Goal: Information Seeking & Learning: Get advice/opinions

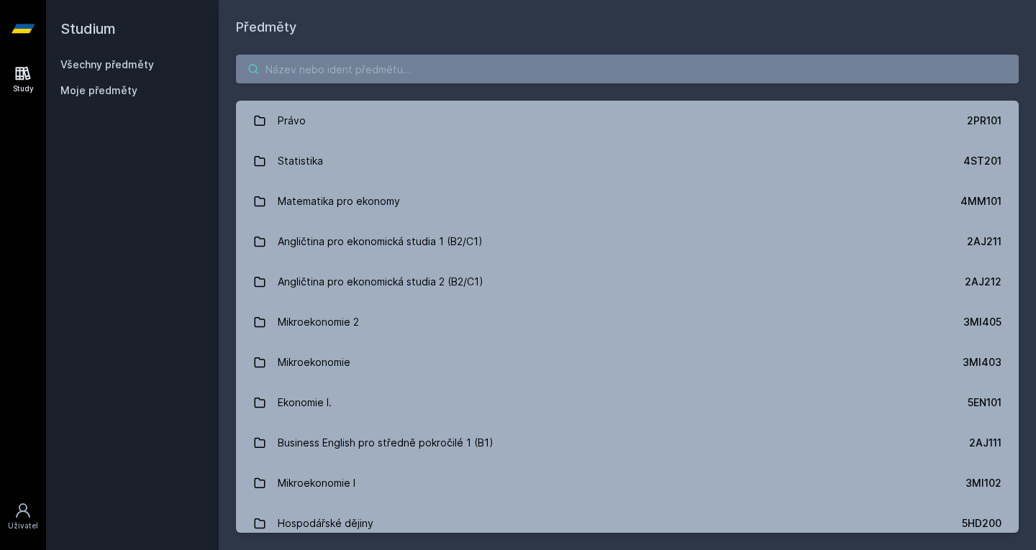
click at [301, 76] on input "search" at bounding box center [627, 69] width 783 height 29
type input "P"
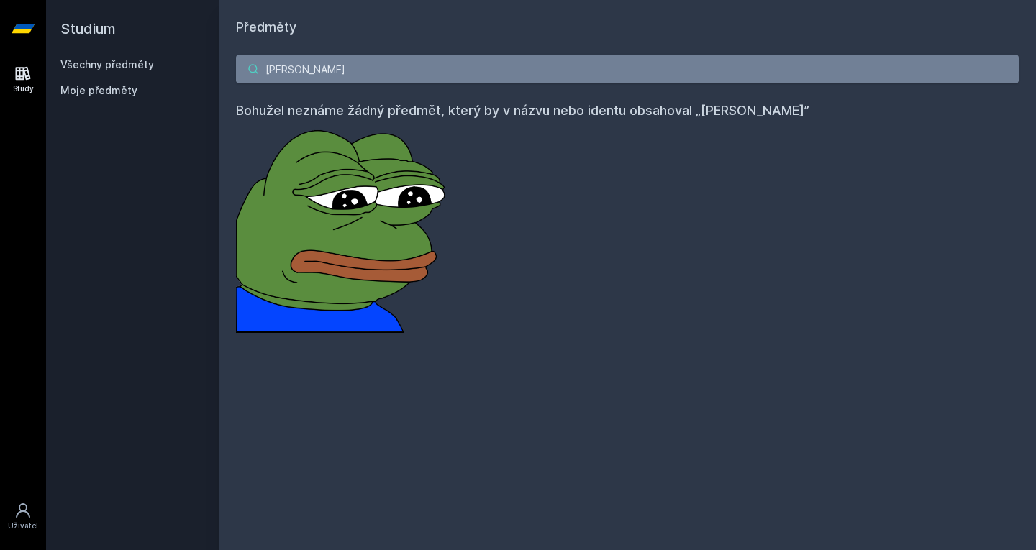
type input "[PERSON_NAME]"
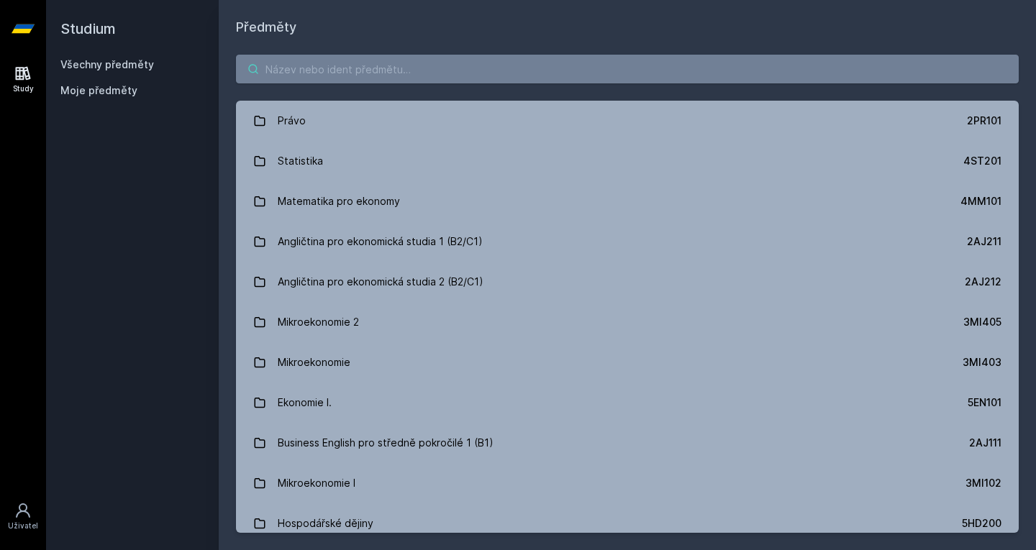
click at [353, 71] on input "search" at bounding box center [627, 69] width 783 height 29
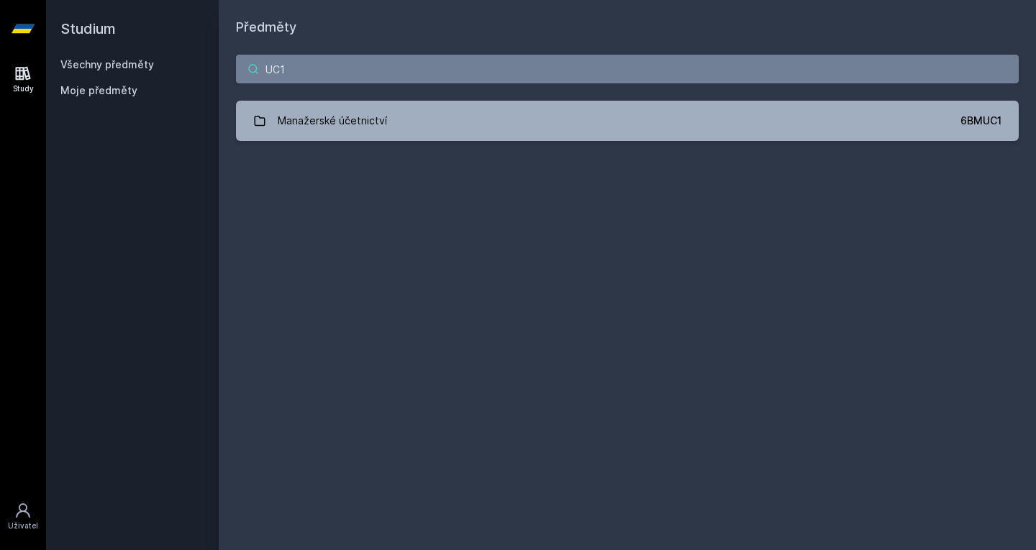
drag, startPoint x: 283, startPoint y: 68, endPoint x: 176, endPoint y: 73, distance: 106.6
click at [176, 73] on div "Studium Všechny předměty Moje předměty Předměty UC1 Manažerské účetnictví 6BMUC…" at bounding box center [541, 275] width 990 height 550
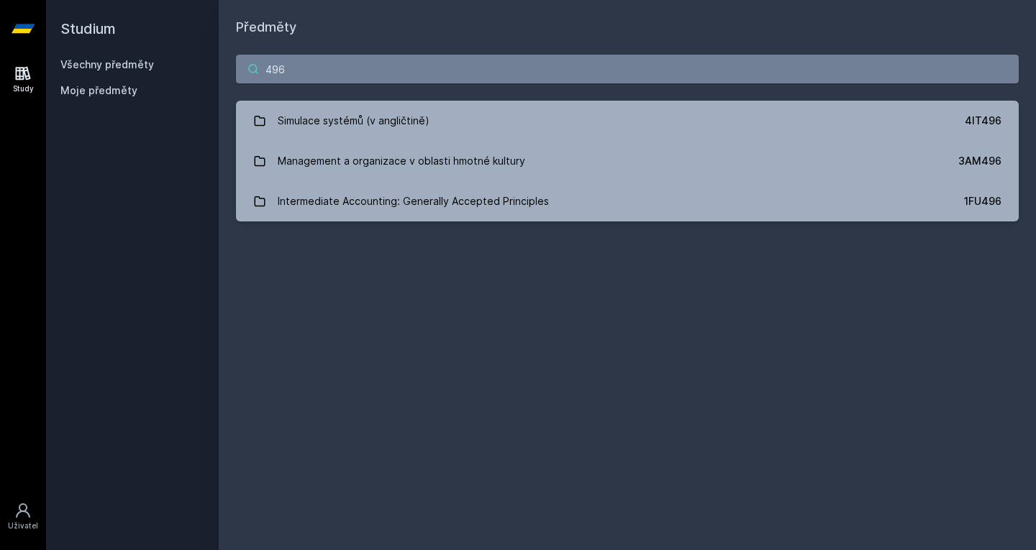
type input "496"
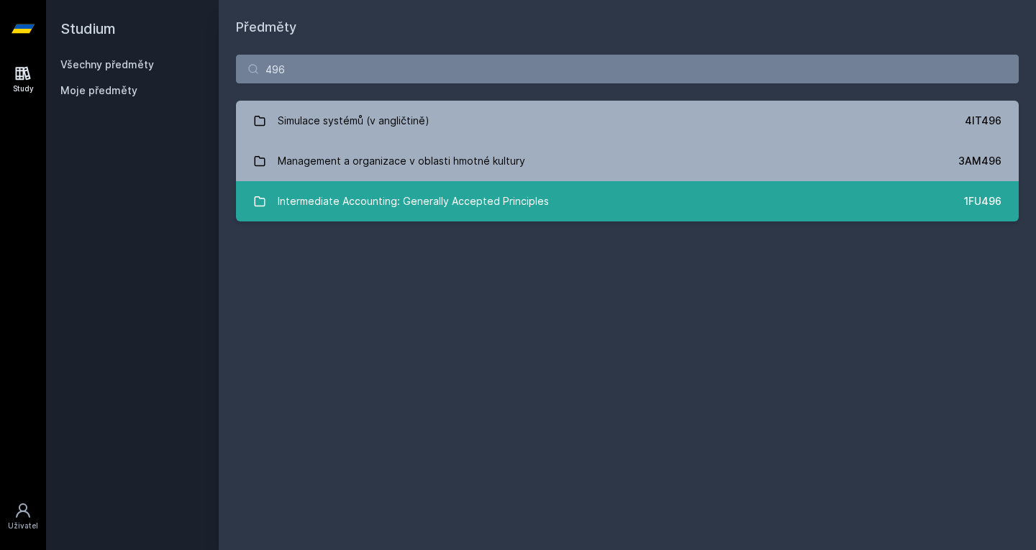
click at [714, 204] on link "Intermediate Accounting: Generally Accepted Principles 1FU496" at bounding box center [627, 201] width 783 height 40
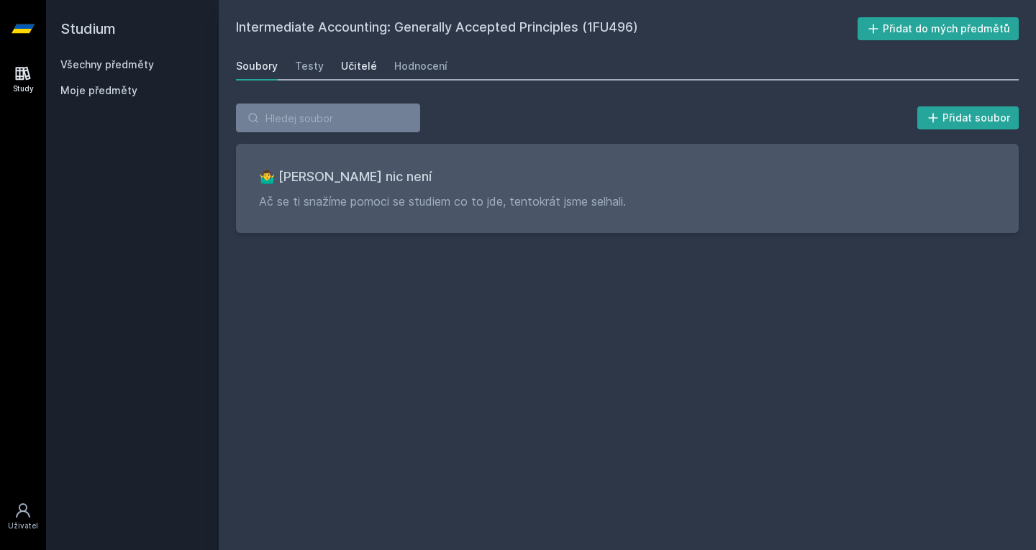
click at [351, 65] on div "Učitelé" at bounding box center [359, 66] width 36 height 14
drag, startPoint x: 458, startPoint y: 57, endPoint x: 478, endPoint y: 50, distance: 21.8
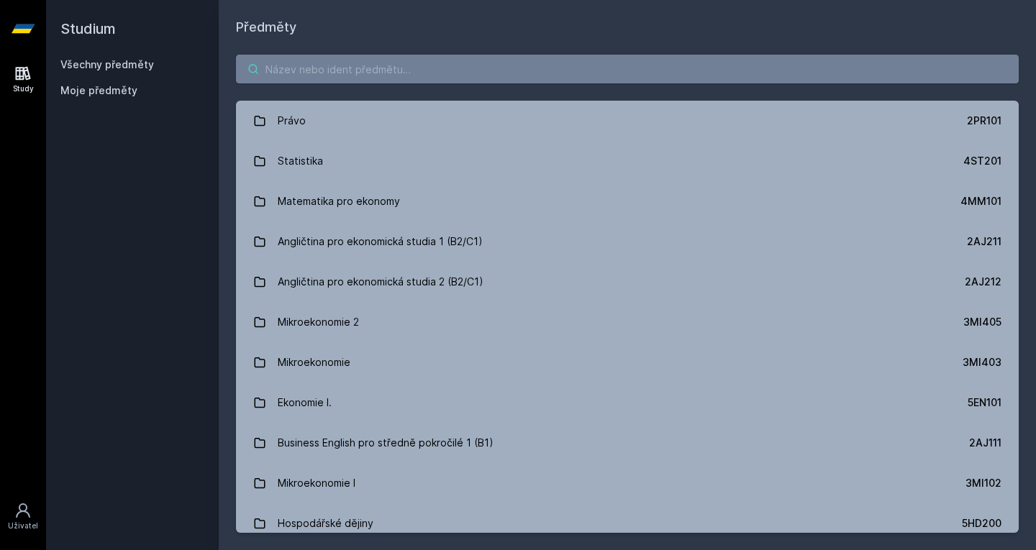
click at [461, 73] on input "search" at bounding box center [627, 69] width 783 height 29
paste input "1FU593"
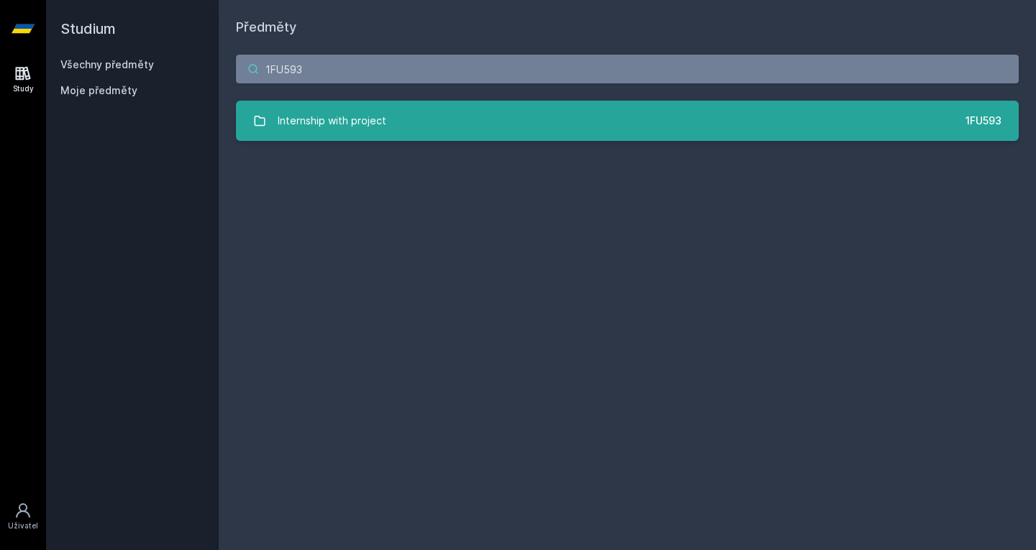
type input "1FU593"
click at [450, 112] on link "Internship with project 1FU593" at bounding box center [627, 121] width 783 height 40
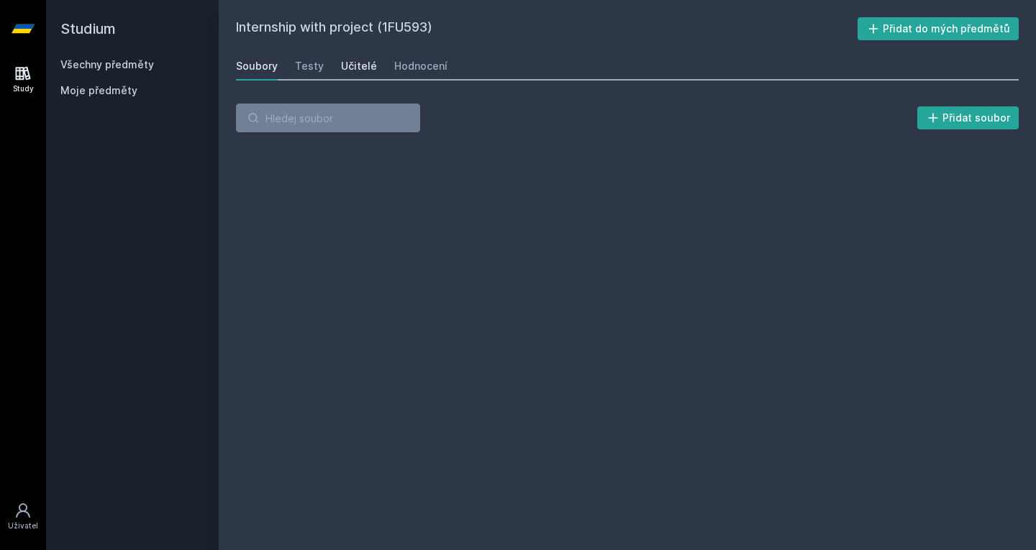
click at [342, 66] on div "Učitelé" at bounding box center [359, 66] width 36 height 14
drag, startPoint x: 463, startPoint y: 33, endPoint x: 472, endPoint y: 33, distance: 9.4
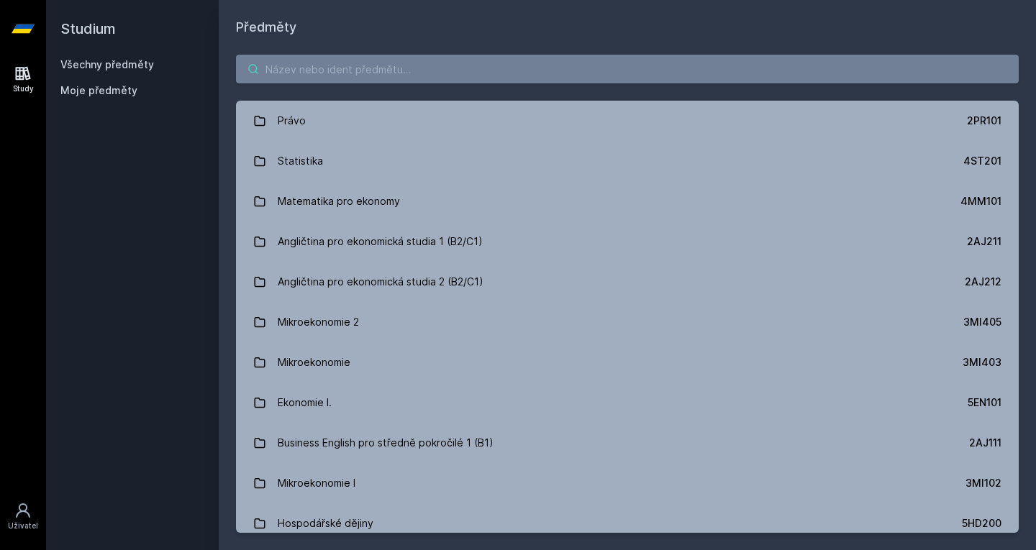
click at [557, 59] on input "search" at bounding box center [627, 69] width 783 height 29
paste input "1FU472"
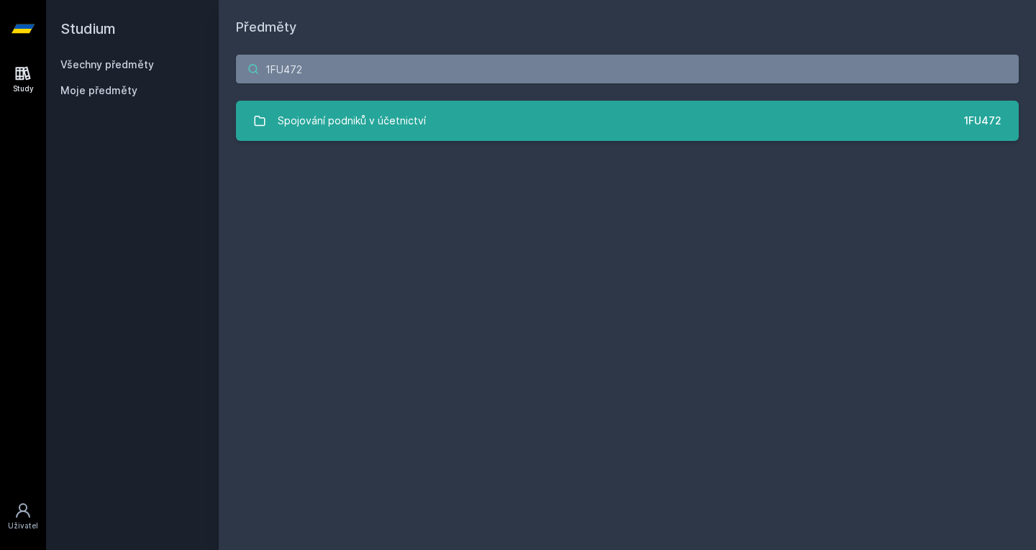
type input "1FU472"
click at [441, 126] on link "Spojování podniků v účetnictví 1FU472" at bounding box center [627, 121] width 783 height 40
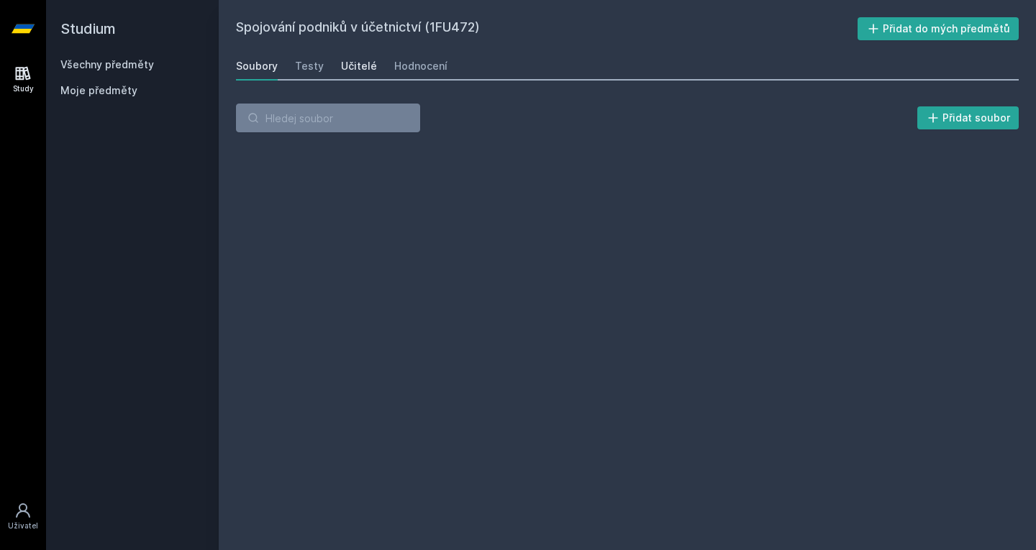
click at [355, 66] on div "Učitelé" at bounding box center [359, 66] width 36 height 14
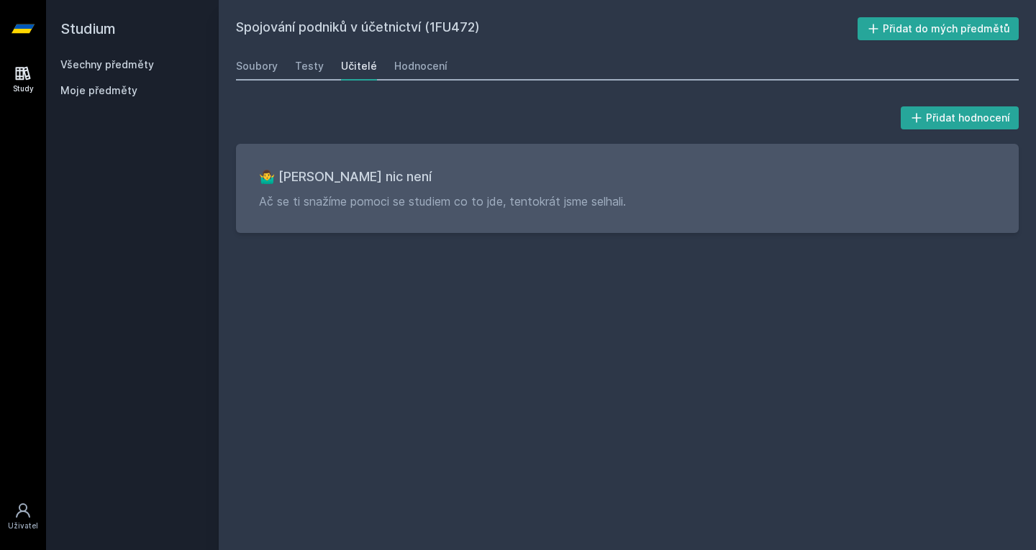
drag, startPoint x: 306, startPoint y: 126, endPoint x: 280, endPoint y: 116, distance: 27.8
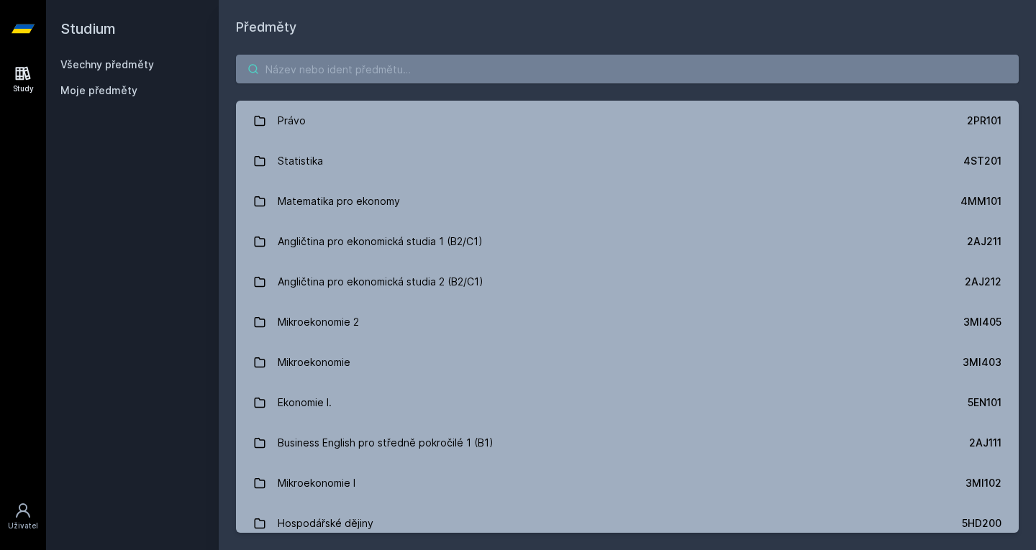
click at [313, 75] on input "search" at bounding box center [627, 69] width 783 height 29
paste input "1FU212"
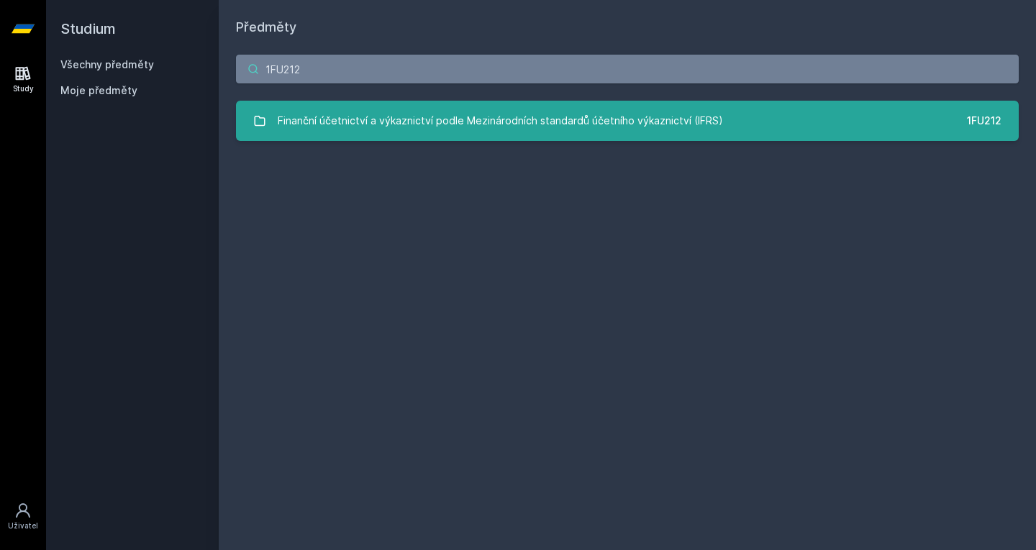
type input "1FU212"
click at [314, 118] on div "Finanční účetnictví a výkaznictví podle Mezinárodních standardů účetního výkazn…" at bounding box center [500, 120] width 445 height 29
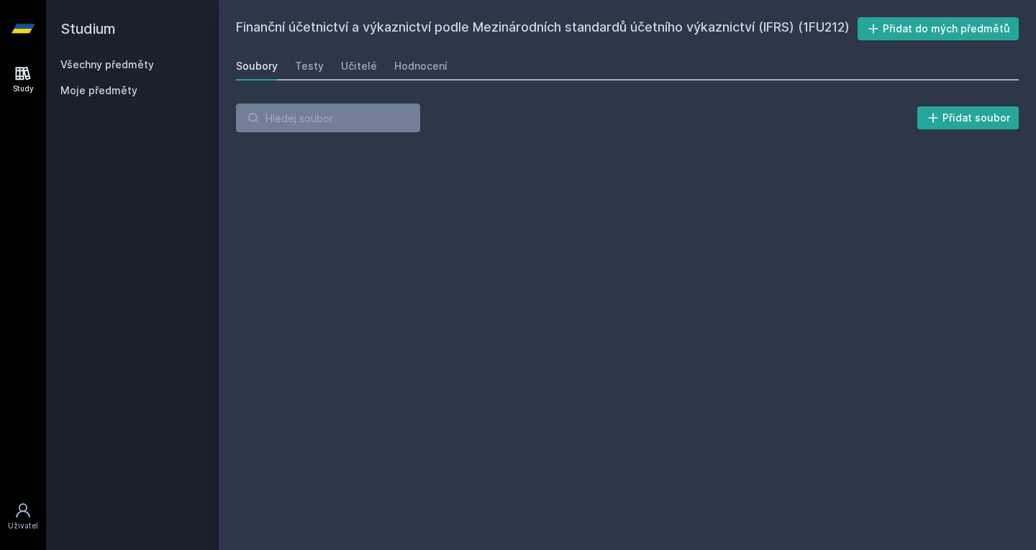
drag, startPoint x: 353, startPoint y: 83, endPoint x: 345, endPoint y: 99, distance: 18.0
click at [353, 73] on div "Učitelé" at bounding box center [359, 66] width 36 height 14
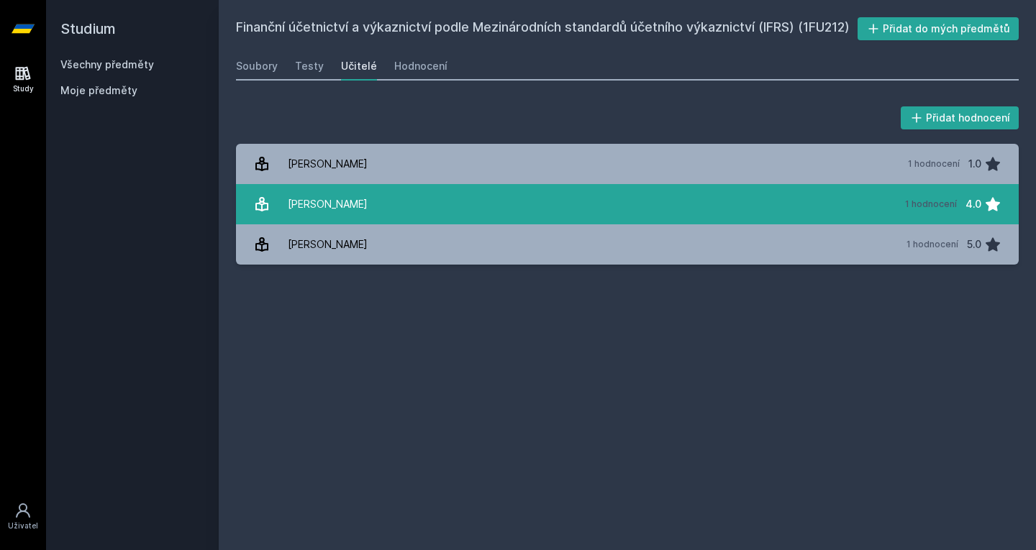
click at [324, 219] on div "[PERSON_NAME]" at bounding box center [328, 204] width 80 height 29
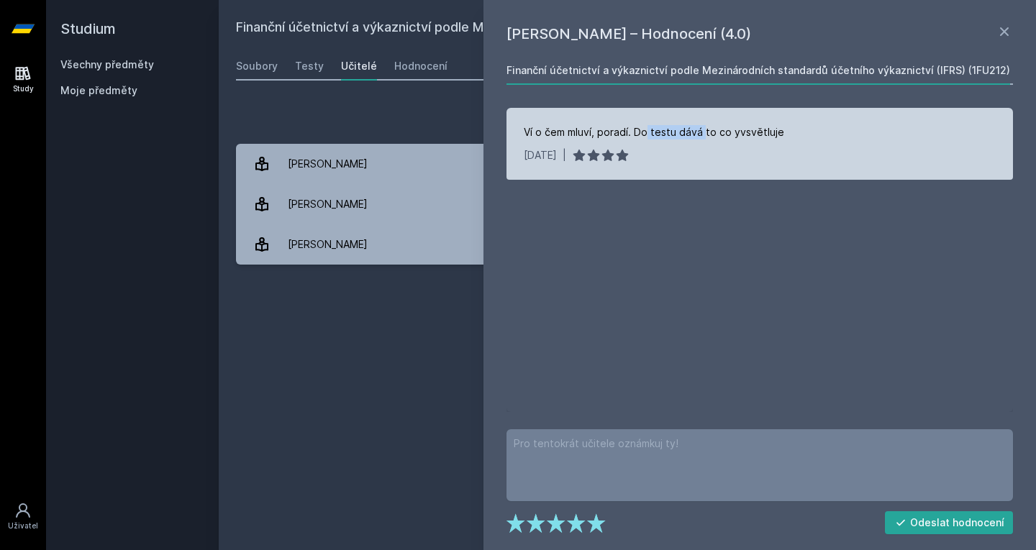
drag, startPoint x: 684, startPoint y: 130, endPoint x: 766, endPoint y: 129, distance: 82.0
click at [760, 129] on div "Ví o čem mluví, poradí. Do testu dává to co yvsvětluje" at bounding box center [654, 132] width 260 height 14
click at [776, 129] on div "Ví o čem mluví, poradí. Do testu dává to co yvsvětluje" at bounding box center [654, 132] width 260 height 14
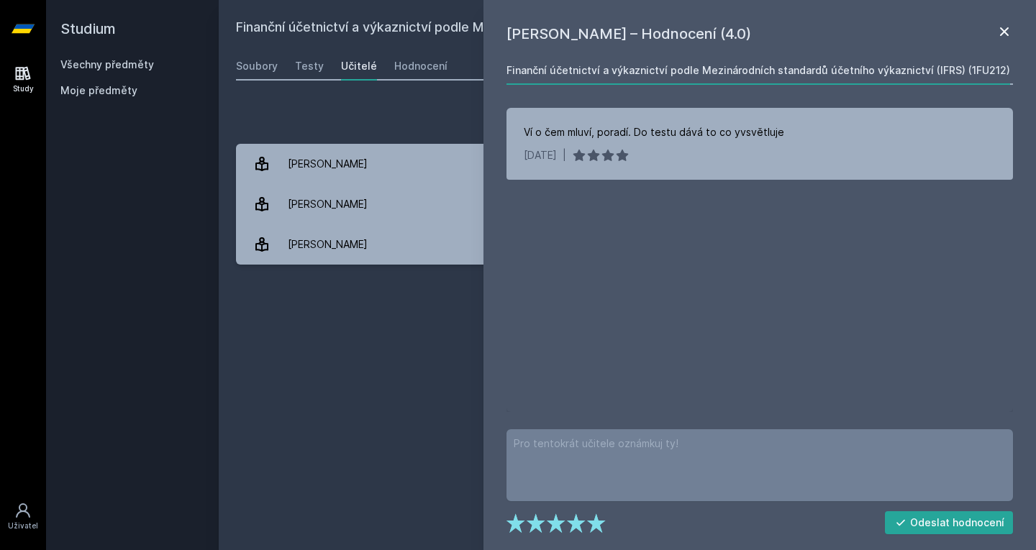
click at [1006, 29] on icon at bounding box center [1004, 31] width 17 height 17
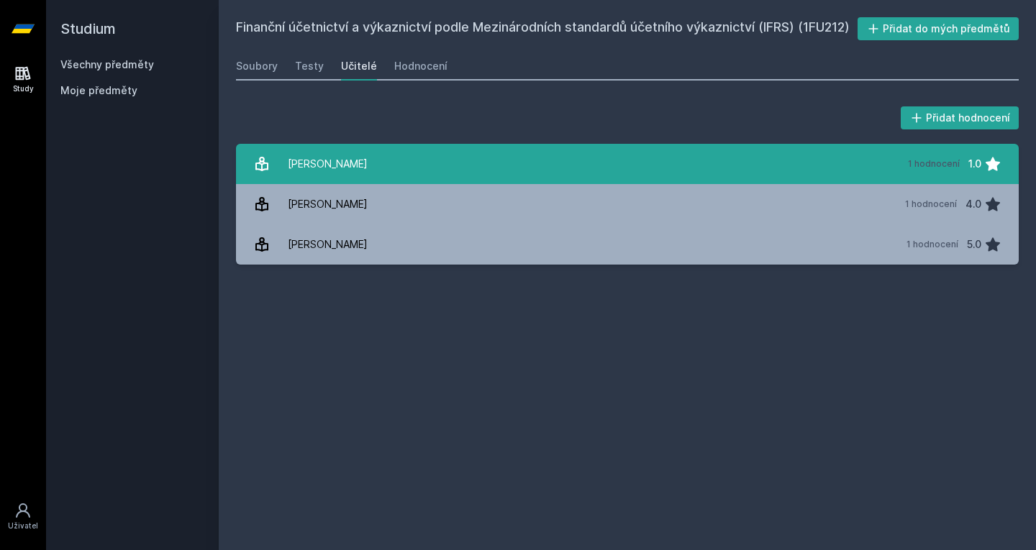
click at [386, 164] on link "[PERSON_NAME] 1 hodnocení 1.0" at bounding box center [627, 164] width 783 height 40
